Goal: Information Seeking & Learning: Learn about a topic

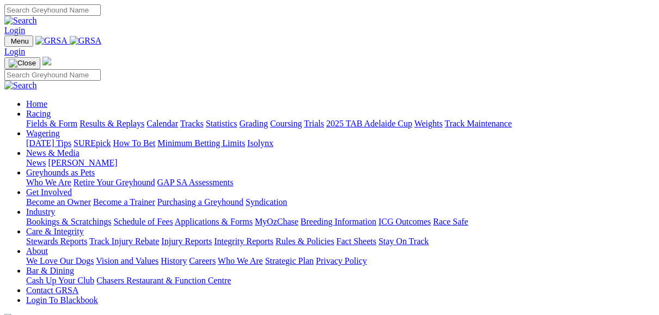
click at [40, 119] on link "Fields & Form" at bounding box center [51, 123] width 51 height 9
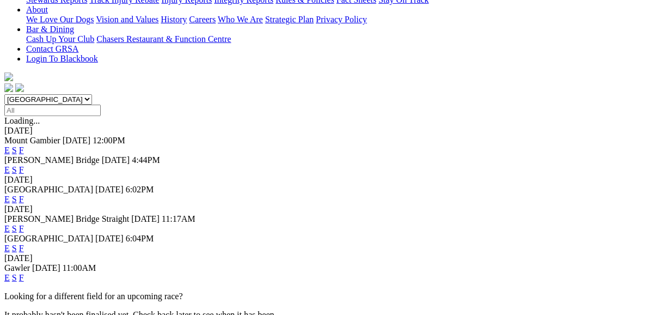
scroll to position [261, 0]
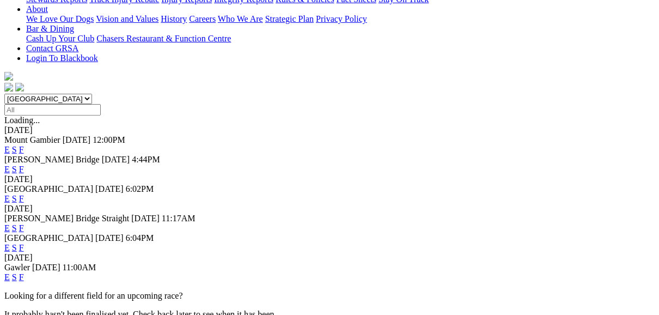
click at [24, 272] on link "F" at bounding box center [21, 276] width 5 height 9
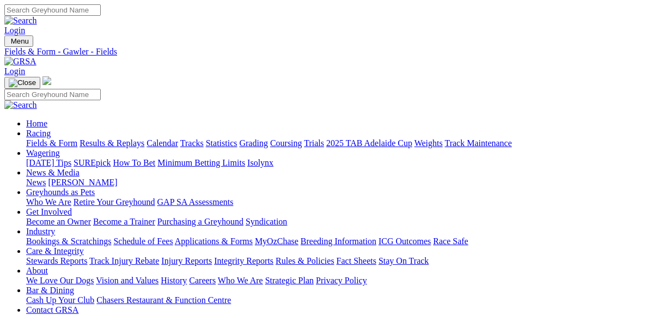
click at [58, 138] on link "Fields & Form" at bounding box center [51, 142] width 51 height 9
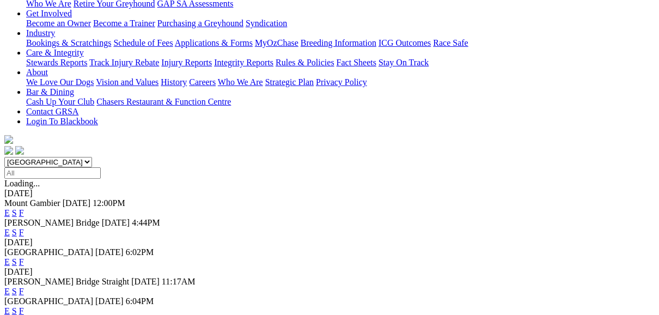
scroll to position [218, 0]
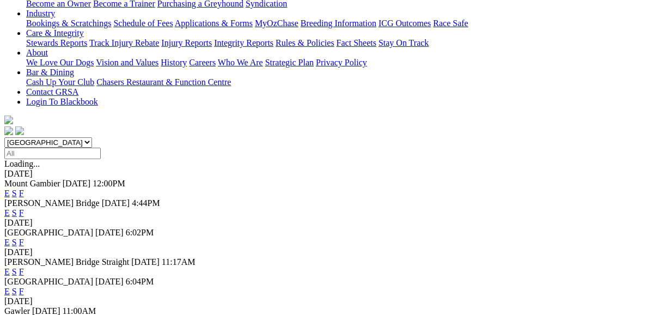
click at [24, 237] on link "F" at bounding box center [21, 241] width 5 height 9
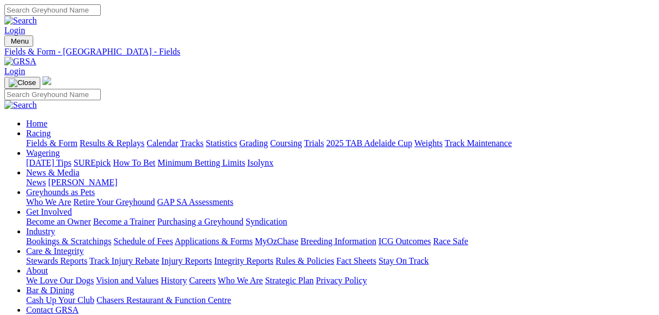
click at [54, 138] on link "Fields & Form" at bounding box center [51, 142] width 51 height 9
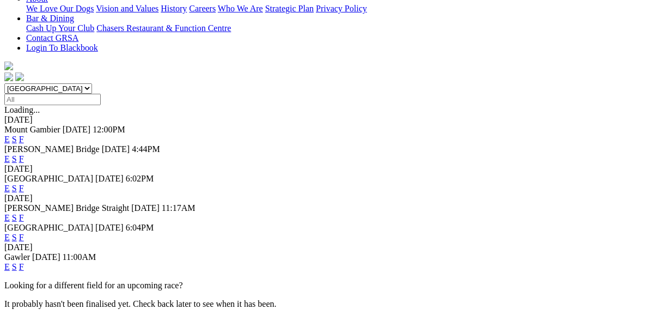
scroll to position [305, 0]
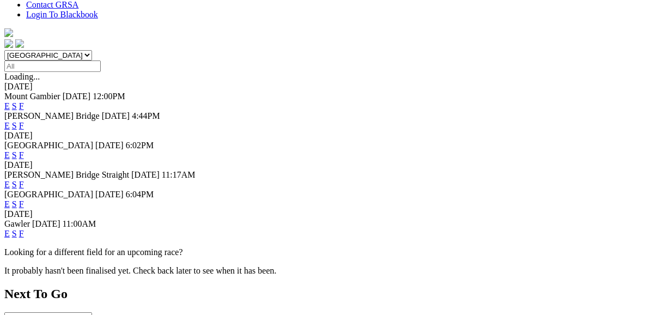
click at [10, 229] on link "E" at bounding box center [6, 233] width 5 height 9
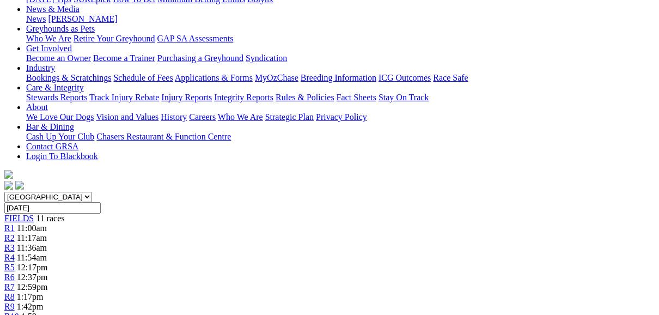
scroll to position [174, 0]
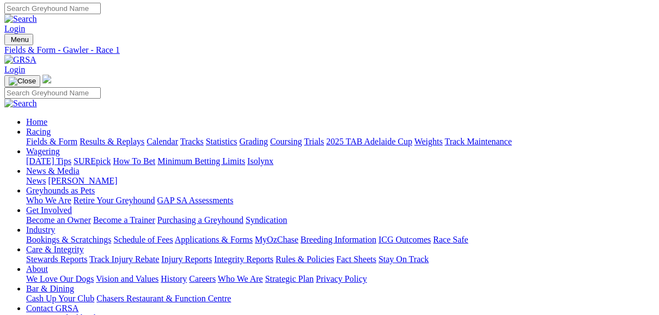
scroll to position [0, 0]
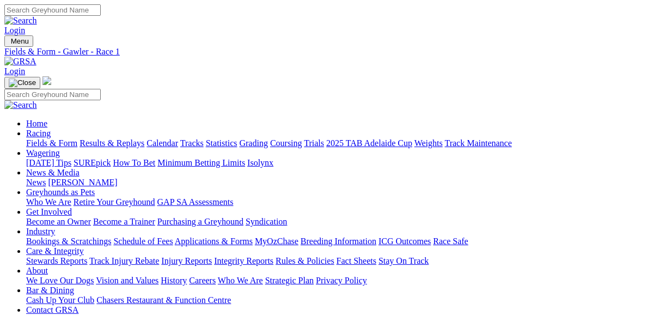
click at [52, 138] on link "Fields & Form" at bounding box center [51, 142] width 51 height 9
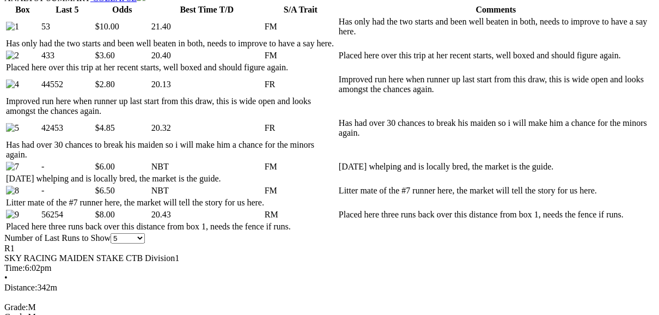
scroll to position [566, 0]
